Goal: Information Seeking & Learning: Learn about a topic

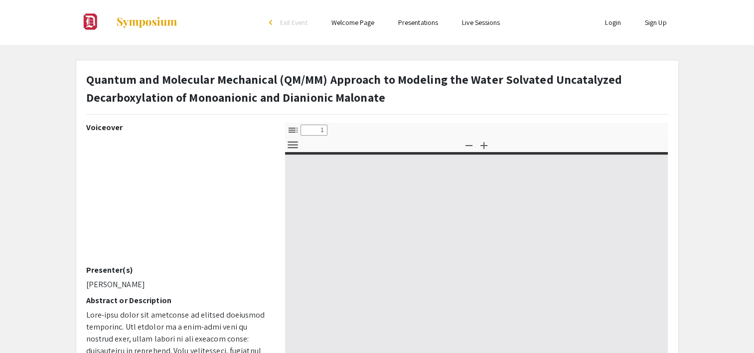
select select "custom"
type input "0"
select select "custom"
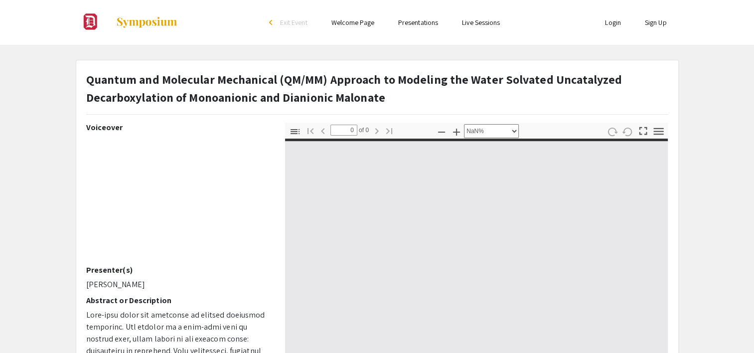
type input "1"
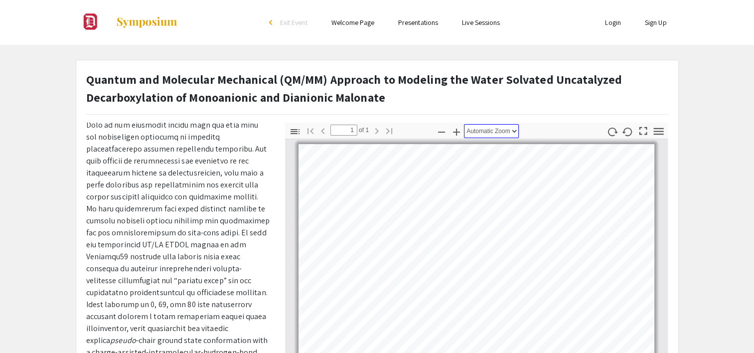
click at [512, 130] on select "Automatic Zoom Actual Size Page Fit Page Width 50% 100% 125% 150% 200% 300% 400…" at bounding box center [491, 131] width 55 height 14
select select "page-fit"
click at [464, 124] on select "Automatic Zoom Actual Size Page Fit Page Width 50% 100% 125% 150% 200% 300% 400…" at bounding box center [491, 131] width 55 height 14
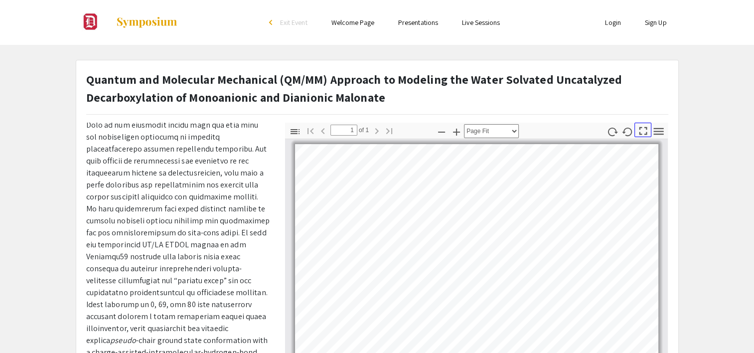
click at [643, 130] on icon "button" at bounding box center [642, 130] width 13 height 13
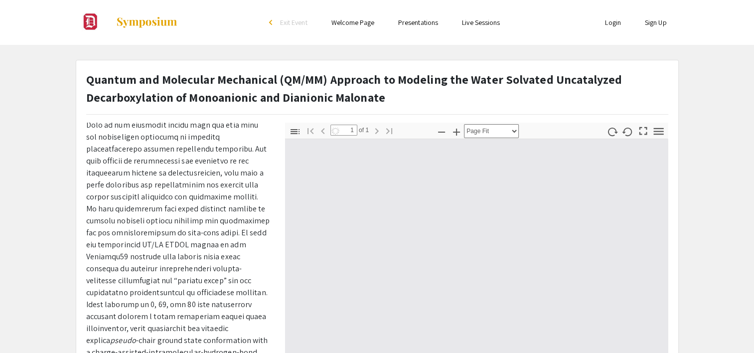
scroll to position [430, 0]
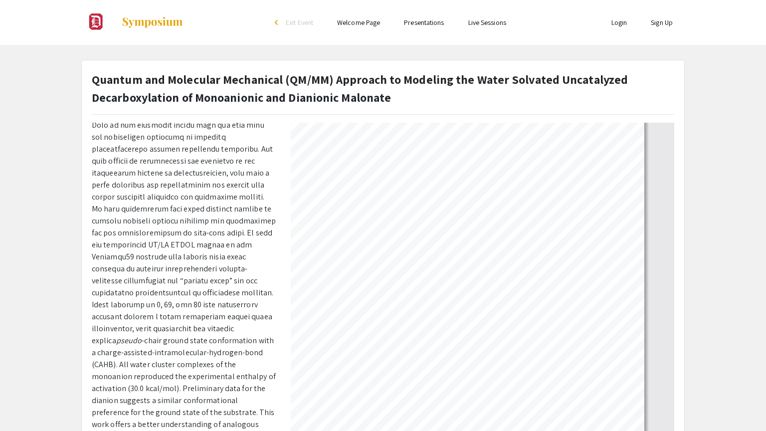
click at [742, 75] on div at bounding box center [383, 3] width 762 height 866
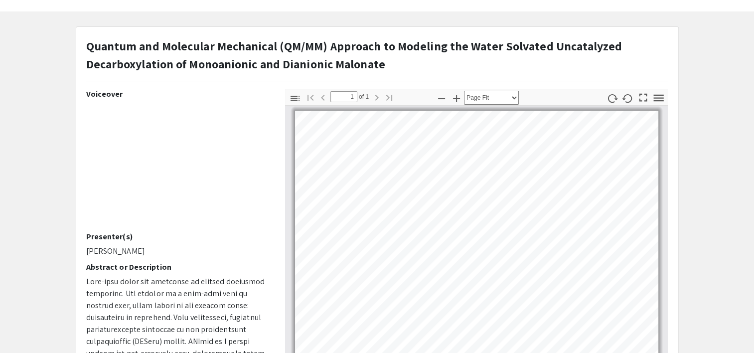
scroll to position [0, 0]
